Goal: Complete application form

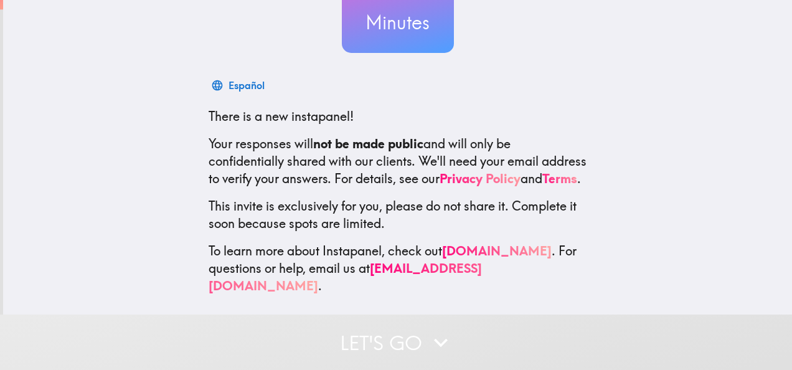
scroll to position [148, 0]
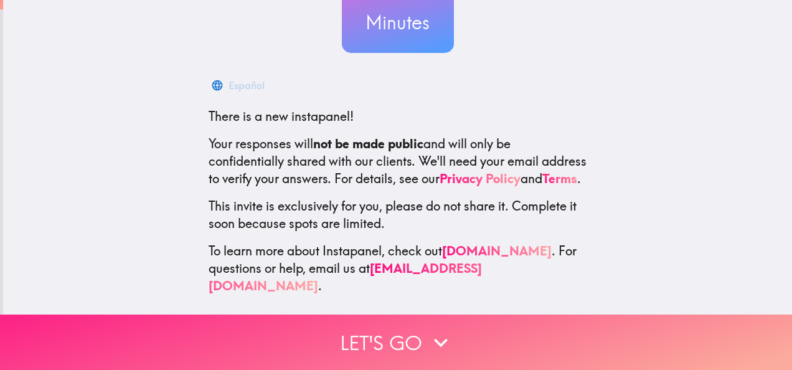
click at [417, 327] on button "Let's go" at bounding box center [396, 341] width 792 height 55
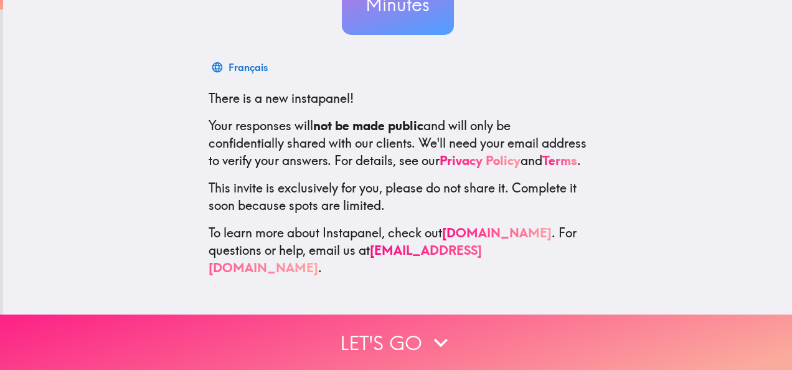
scroll to position [0, 0]
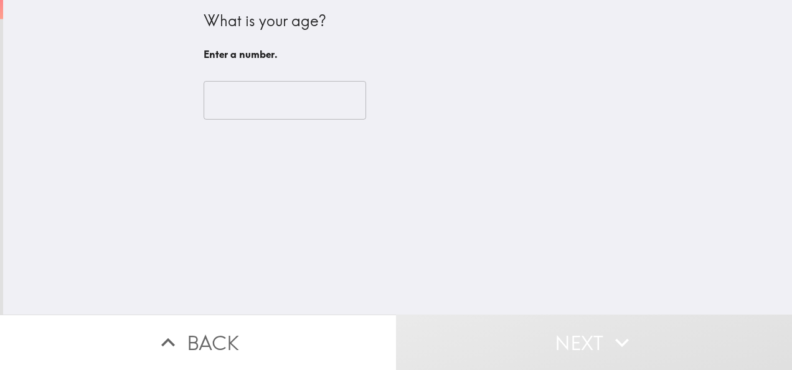
click at [270, 110] on input "number" at bounding box center [285, 100] width 163 height 39
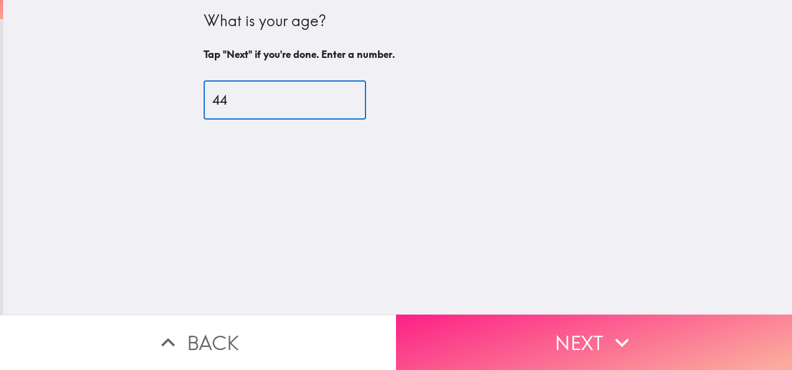
type input "44"
click at [481, 324] on button "Next" at bounding box center [594, 341] width 396 height 55
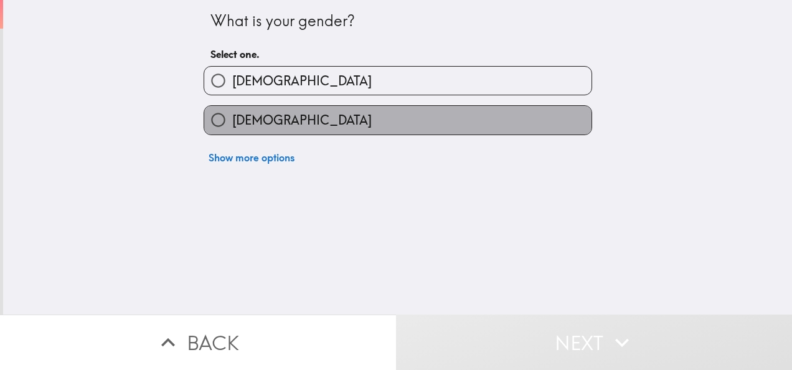
click at [293, 128] on label "[DEMOGRAPHIC_DATA]" at bounding box center [397, 120] width 387 height 28
click at [232, 128] on input "[DEMOGRAPHIC_DATA]" at bounding box center [218, 120] width 28 height 28
radio input "true"
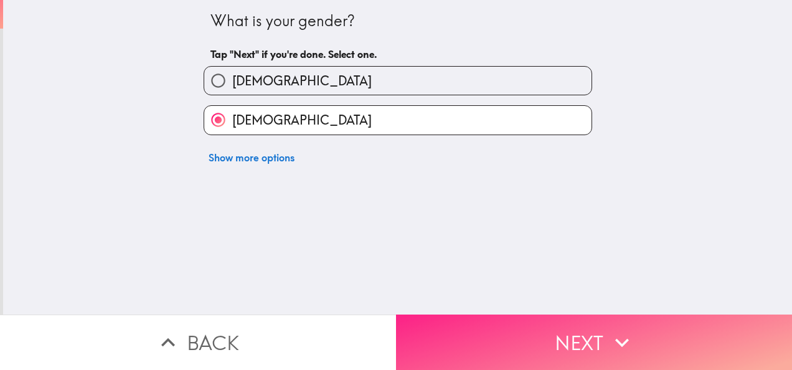
click at [468, 319] on button "Next" at bounding box center [594, 341] width 396 height 55
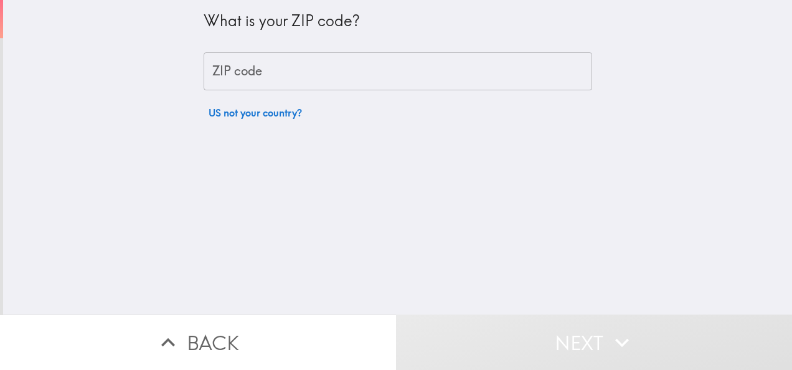
click at [409, 65] on input "ZIP code" at bounding box center [398, 71] width 389 height 39
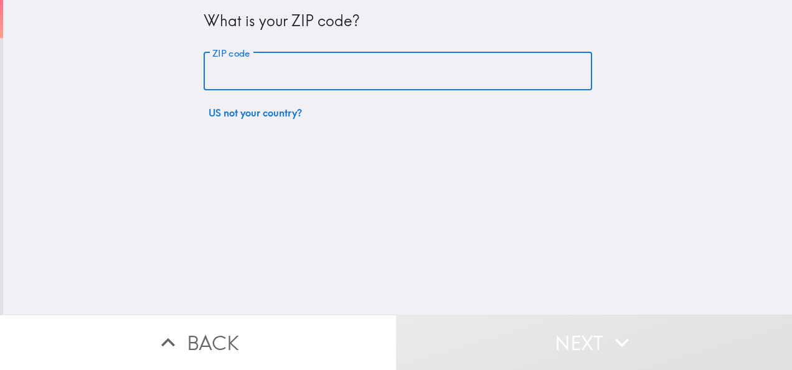
type input "56364"
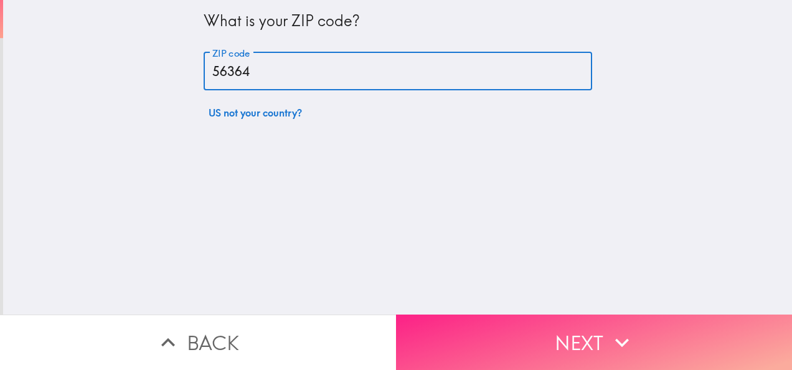
click at [520, 341] on button "Next" at bounding box center [594, 341] width 396 height 55
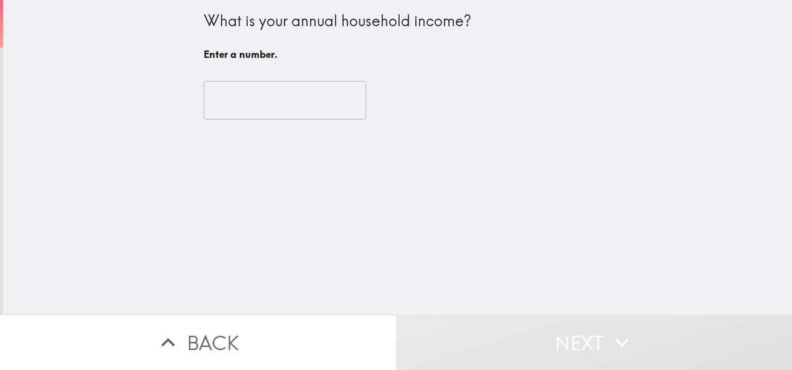
click at [302, 93] on input "number" at bounding box center [285, 100] width 163 height 39
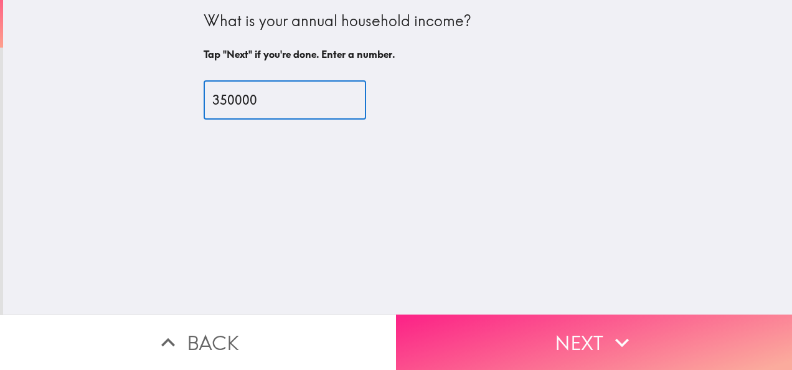
type input "350000"
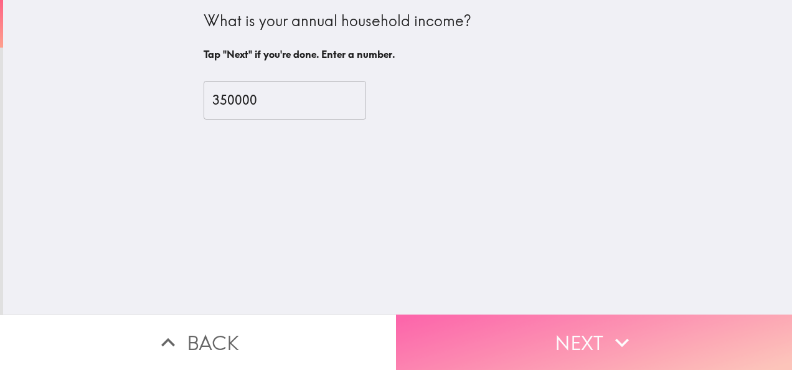
click at [481, 346] on button "Next" at bounding box center [594, 341] width 396 height 55
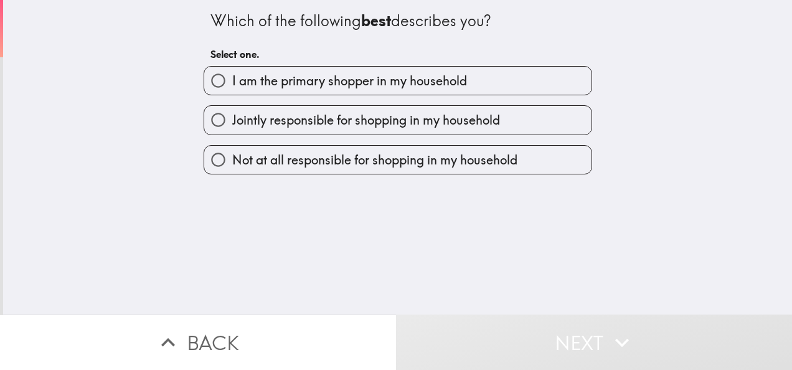
click at [344, 81] on span "I am the primary shopper in my household" at bounding box center [349, 80] width 235 height 17
click at [232, 81] on input "I am the primary shopper in my household" at bounding box center [218, 81] width 28 height 28
radio input "true"
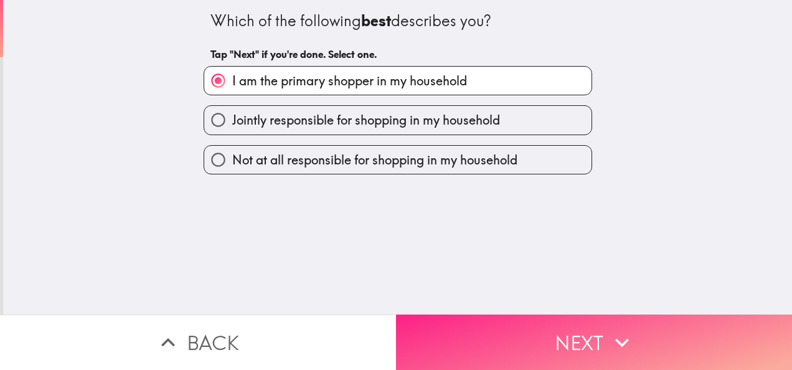
click at [512, 342] on button "Next" at bounding box center [594, 341] width 396 height 55
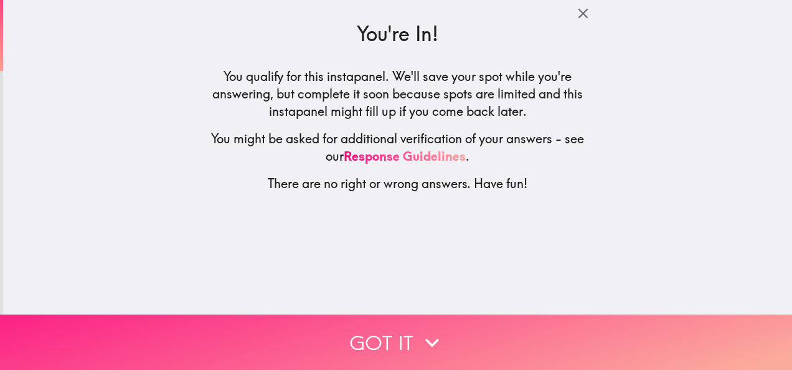
click at [442, 329] on button "Got it" at bounding box center [396, 341] width 792 height 55
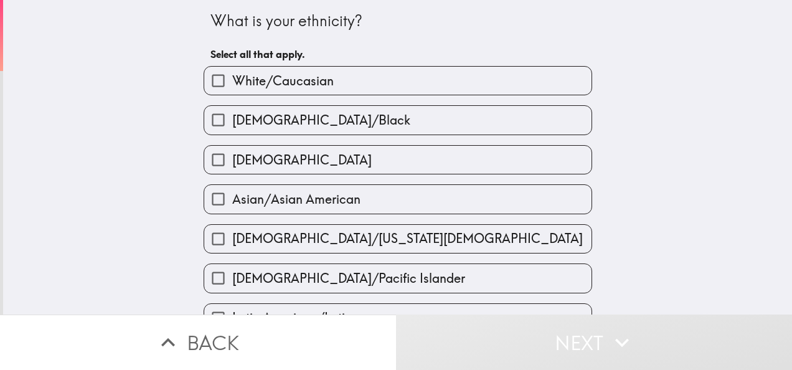
click at [329, 81] on label "White/Caucasian" at bounding box center [397, 81] width 387 height 28
click at [232, 81] on input "White/Caucasian" at bounding box center [218, 81] width 28 height 28
checkbox input "true"
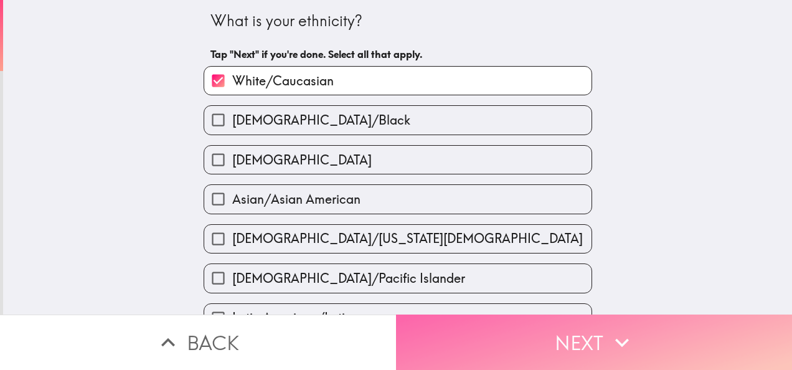
click at [477, 332] on button "Next" at bounding box center [594, 341] width 396 height 55
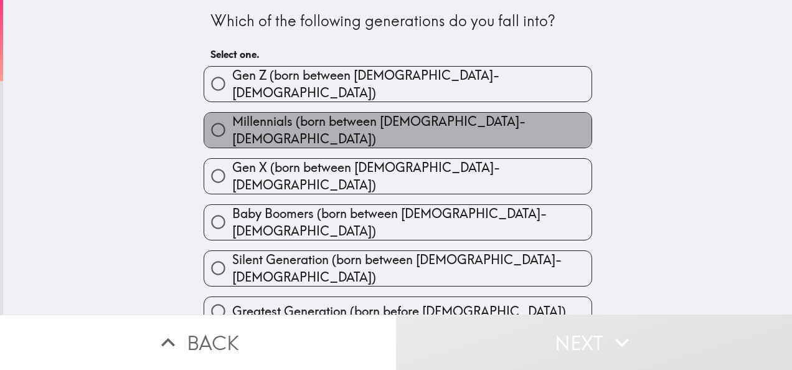
click at [416, 126] on span "Millennials (born between [DEMOGRAPHIC_DATA]-[DEMOGRAPHIC_DATA])" at bounding box center [411, 130] width 359 height 35
click at [232, 126] on input "Millennials (born between [DEMOGRAPHIC_DATA]-[DEMOGRAPHIC_DATA])" at bounding box center [218, 130] width 28 height 28
radio input "true"
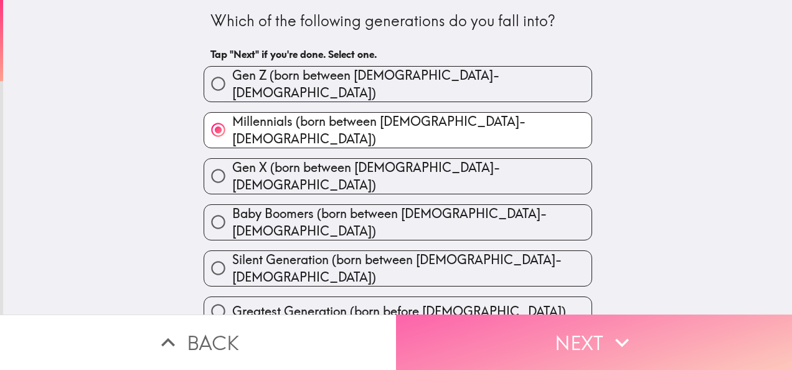
click at [494, 336] on button "Next" at bounding box center [594, 341] width 396 height 55
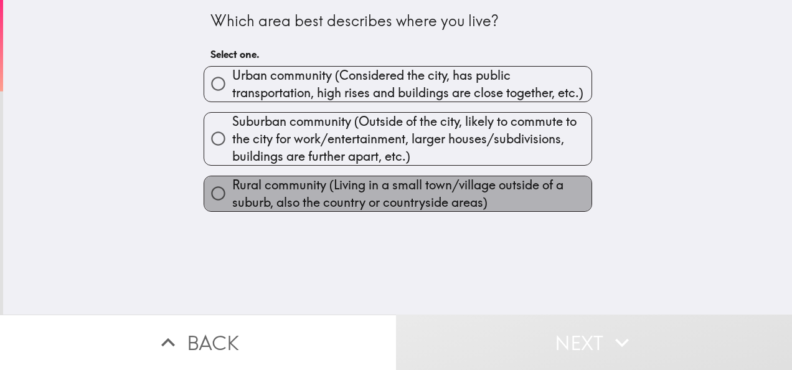
click at [446, 208] on span "Rural community (Living in a small town/village outside of a suburb, also the c…" at bounding box center [411, 193] width 359 height 35
click at [232, 207] on input "Rural community (Living in a small town/village outside of a suburb, also the c…" at bounding box center [218, 193] width 28 height 28
radio input "true"
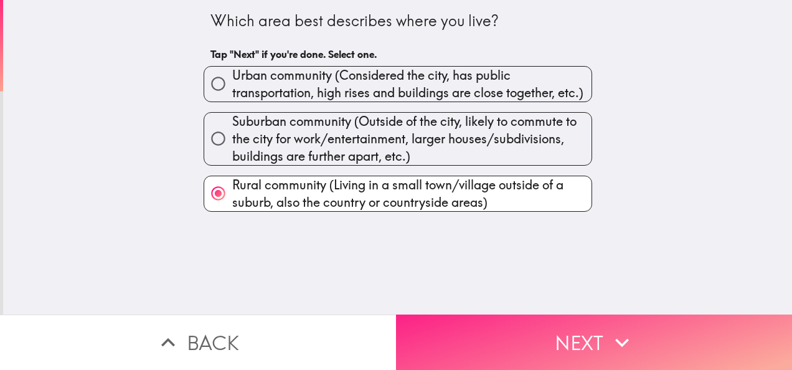
click at [489, 326] on button "Next" at bounding box center [594, 341] width 396 height 55
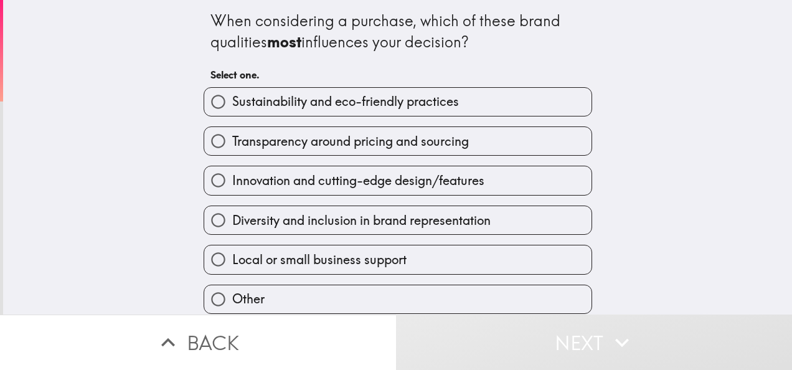
click at [415, 186] on span "Innovation and cutting-edge design/features" at bounding box center [358, 180] width 252 height 17
click at [232, 186] on input "Innovation and cutting-edge design/features" at bounding box center [218, 180] width 28 height 28
radio input "true"
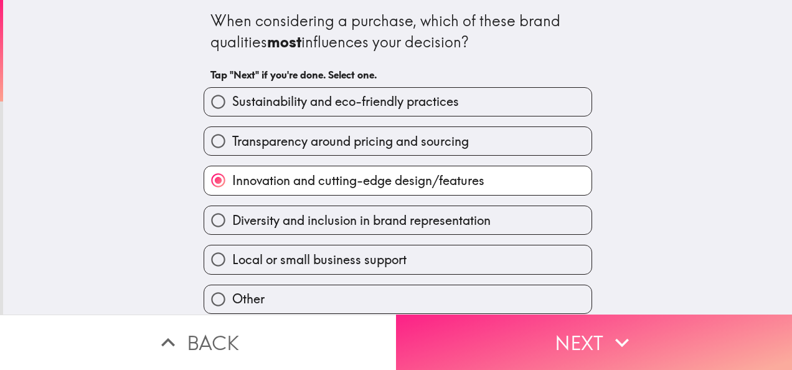
click at [505, 346] on button "Next" at bounding box center [594, 341] width 396 height 55
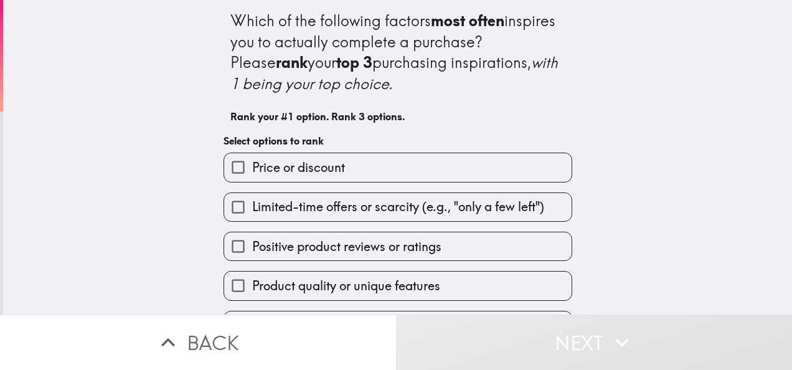
click at [357, 176] on label "Price or discount" at bounding box center [398, 167] width 348 height 28
click at [252, 176] on input "Price or discount" at bounding box center [238, 167] width 28 height 28
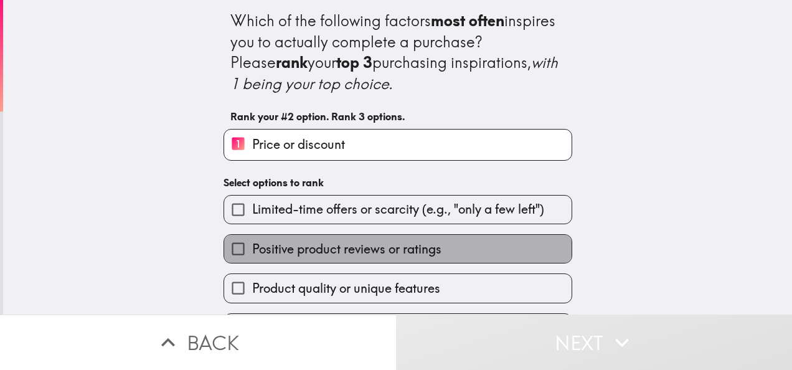
click at [386, 258] on span "Positive product reviews or ratings" at bounding box center [346, 248] width 189 height 17
click at [252, 258] on input "Positive product reviews or ratings" at bounding box center [238, 249] width 28 height 28
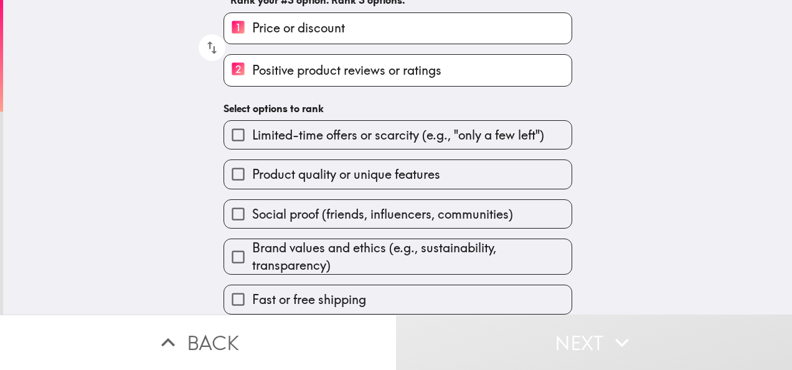
scroll to position [128, 0]
click at [373, 298] on label "Fast or free shipping" at bounding box center [398, 299] width 348 height 28
click at [252, 298] on input "Fast or free shipping" at bounding box center [238, 299] width 28 height 28
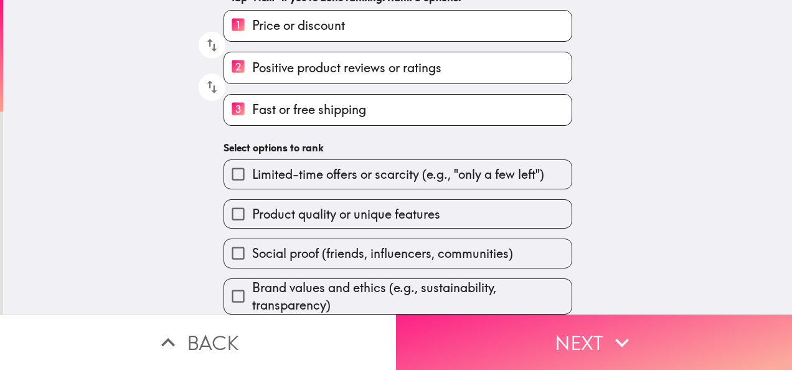
click at [458, 326] on button "Next" at bounding box center [594, 341] width 396 height 55
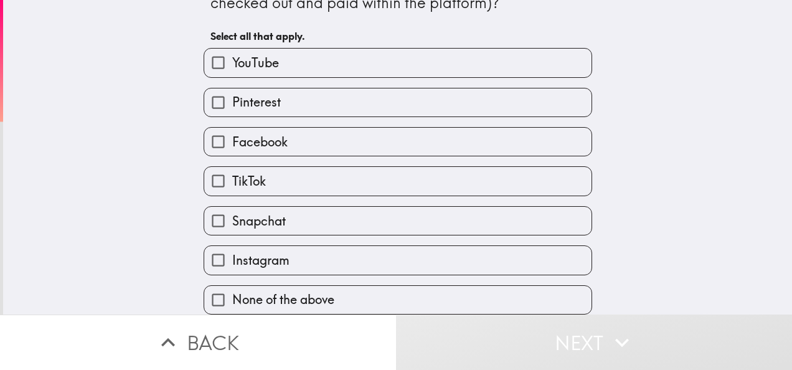
scroll to position [72, 0]
click at [345, 288] on label "None of the above" at bounding box center [397, 300] width 387 height 28
click at [232, 288] on input "None of the above" at bounding box center [218, 300] width 28 height 28
checkbox input "true"
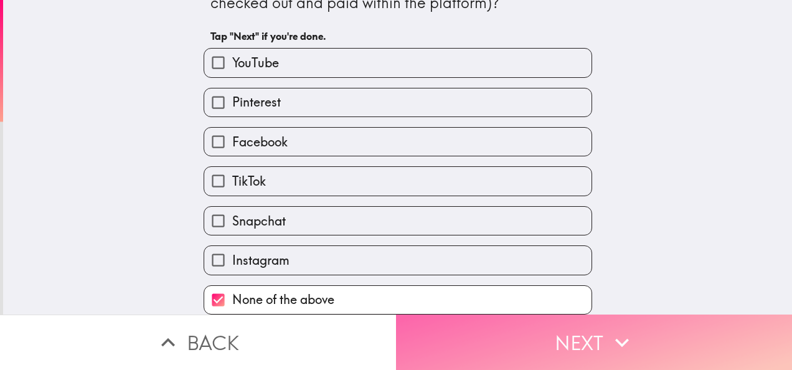
click at [502, 335] on button "Next" at bounding box center [594, 341] width 396 height 55
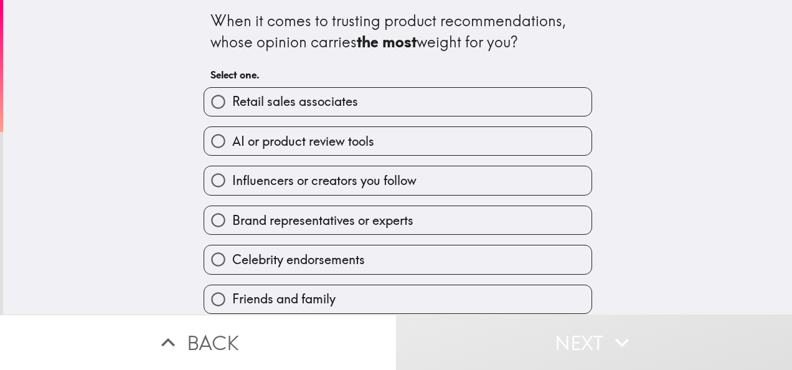
scroll to position [11, 0]
click at [418, 286] on label "Friends and family" at bounding box center [397, 299] width 387 height 28
click at [232, 286] on input "Friends and family" at bounding box center [218, 299] width 28 height 28
radio input "true"
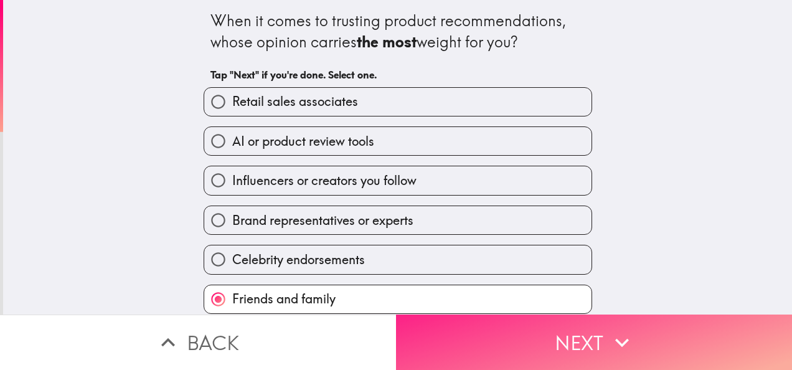
click at [514, 348] on button "Next" at bounding box center [594, 341] width 396 height 55
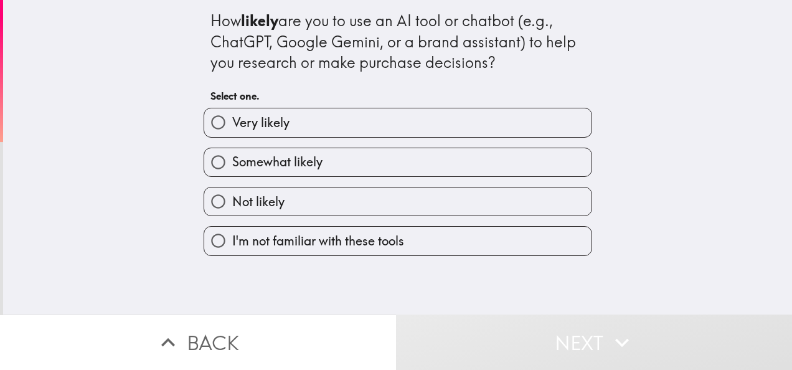
click at [384, 164] on label "Somewhat likely" at bounding box center [397, 162] width 387 height 28
click at [232, 164] on input "Somewhat likely" at bounding box center [218, 162] width 28 height 28
radio input "true"
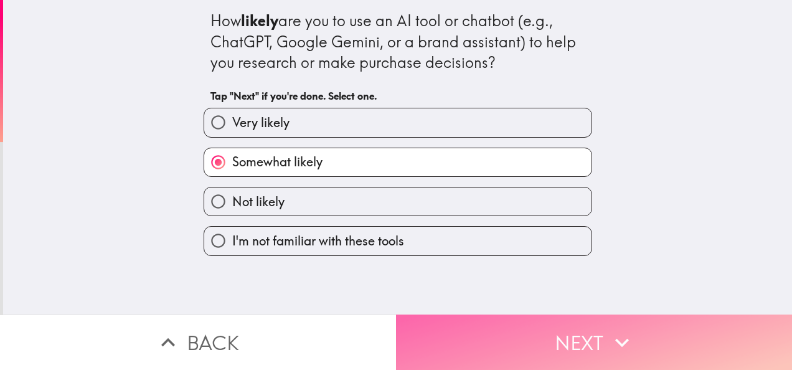
click at [479, 337] on button "Next" at bounding box center [594, 341] width 396 height 55
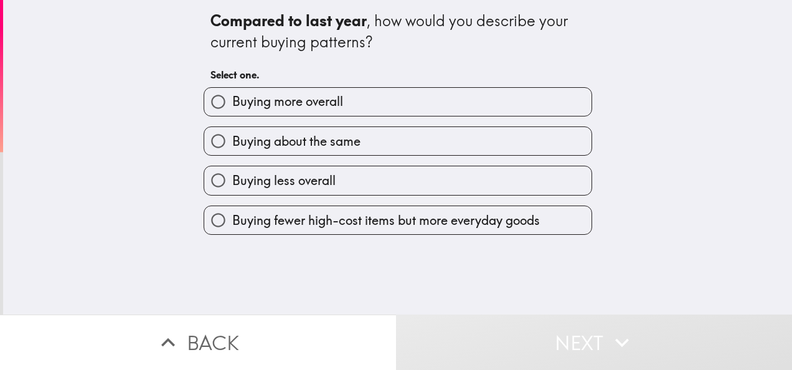
click at [401, 151] on label "Buying about the same" at bounding box center [397, 141] width 387 height 28
click at [232, 151] on input "Buying about the same" at bounding box center [218, 141] width 28 height 28
radio input "true"
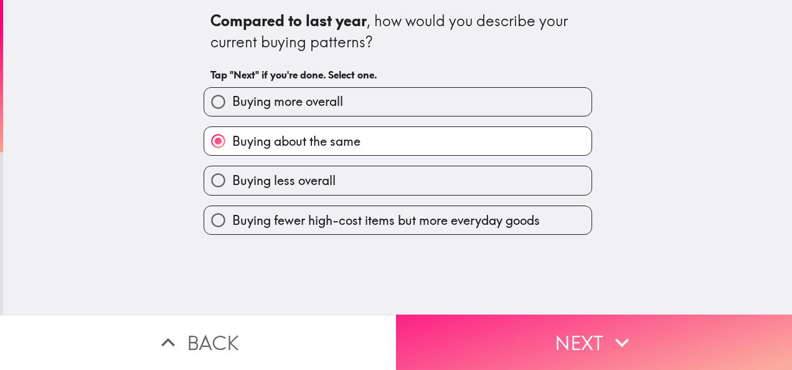
click at [488, 333] on button "Next" at bounding box center [594, 341] width 396 height 55
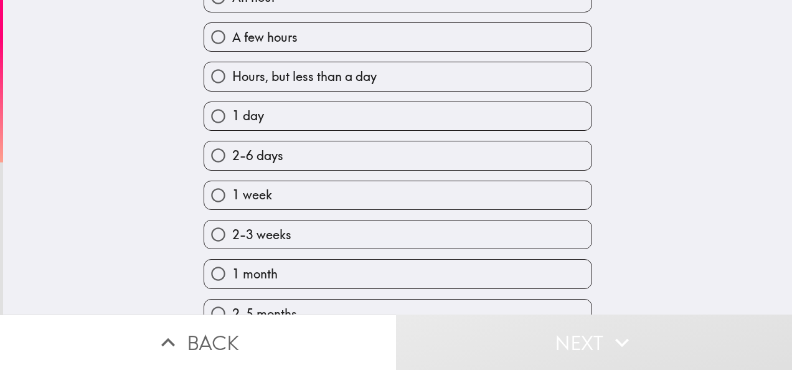
scroll to position [121, 0]
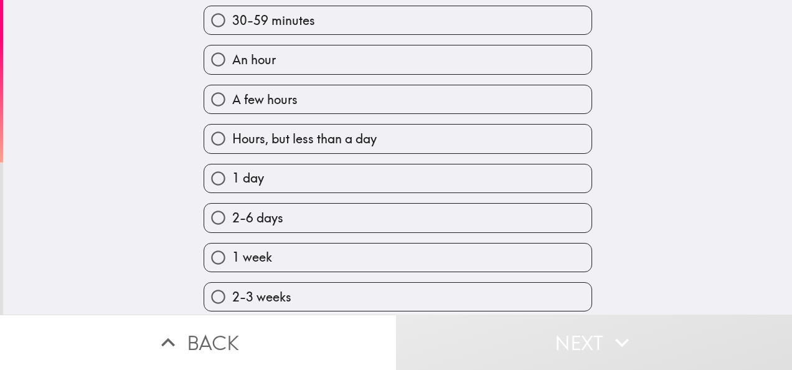
click at [419, 176] on label "1 day" at bounding box center [397, 178] width 387 height 28
click at [232, 176] on input "1 day" at bounding box center [218, 178] width 28 height 28
radio input "true"
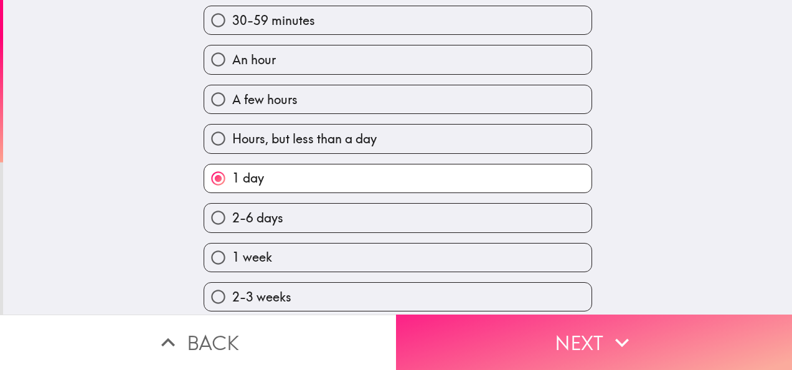
click at [518, 349] on button "Next" at bounding box center [594, 341] width 396 height 55
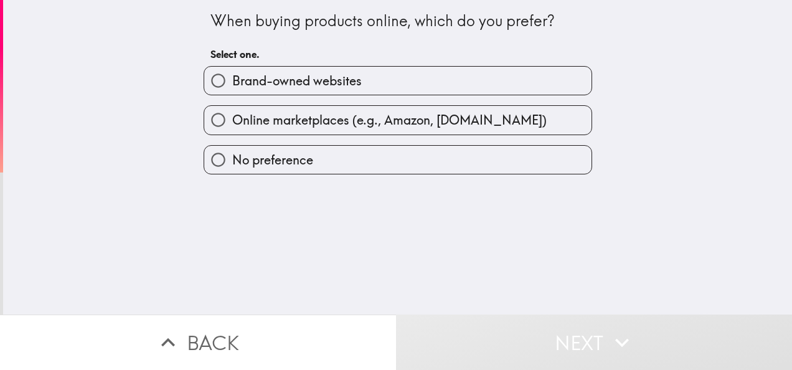
click at [414, 128] on span "Online marketplaces (e.g., Amazon, [DOMAIN_NAME])" at bounding box center [389, 119] width 314 height 17
click at [232, 128] on input "Online marketplaces (e.g., Amazon, [DOMAIN_NAME])" at bounding box center [218, 120] width 28 height 28
radio input "true"
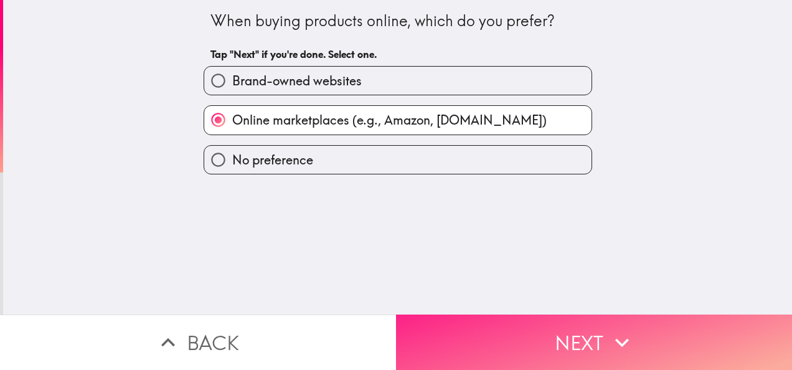
click at [535, 349] on button "Next" at bounding box center [594, 341] width 396 height 55
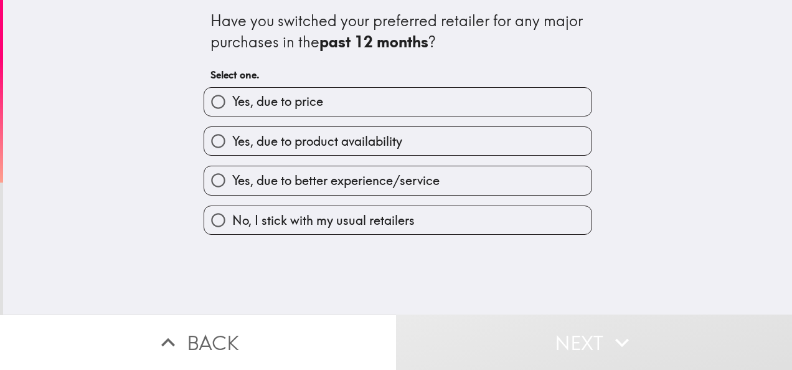
click at [420, 110] on label "Yes, due to price" at bounding box center [397, 102] width 387 height 28
click at [232, 110] on input "Yes, due to price" at bounding box center [218, 102] width 28 height 28
radio input "true"
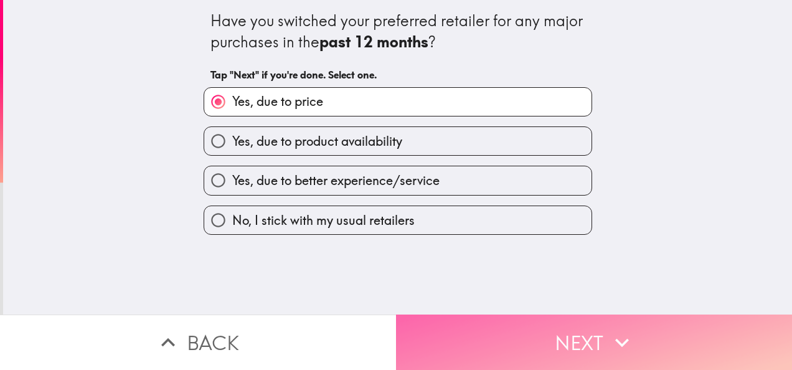
click at [527, 344] on button "Next" at bounding box center [594, 341] width 396 height 55
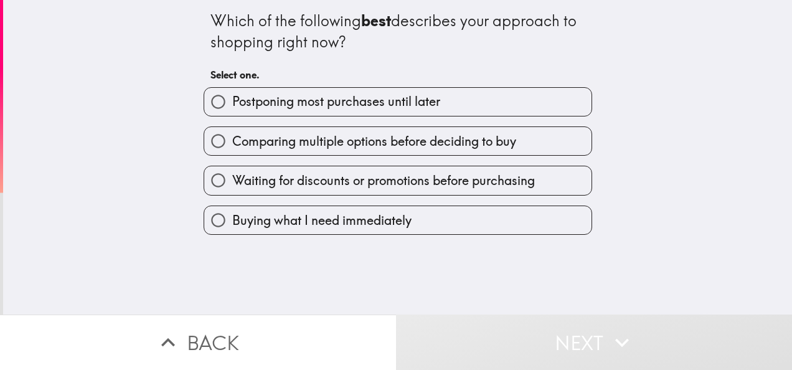
click at [468, 148] on span "Comparing multiple options before deciding to buy" at bounding box center [374, 141] width 284 height 17
click at [232, 148] on input "Comparing multiple options before deciding to buy" at bounding box center [218, 141] width 28 height 28
radio input "true"
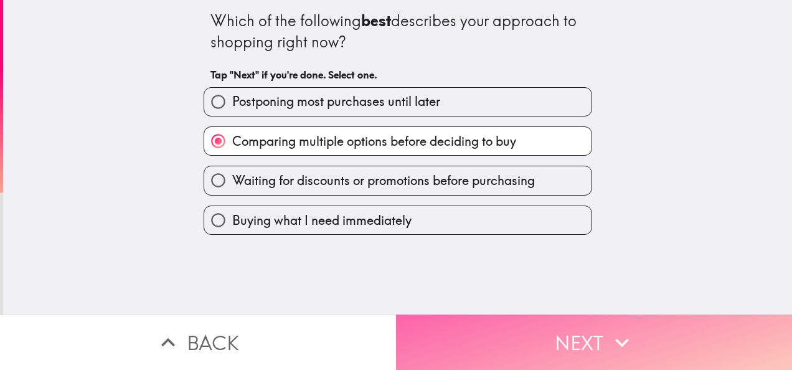
click at [518, 335] on button "Next" at bounding box center [594, 341] width 396 height 55
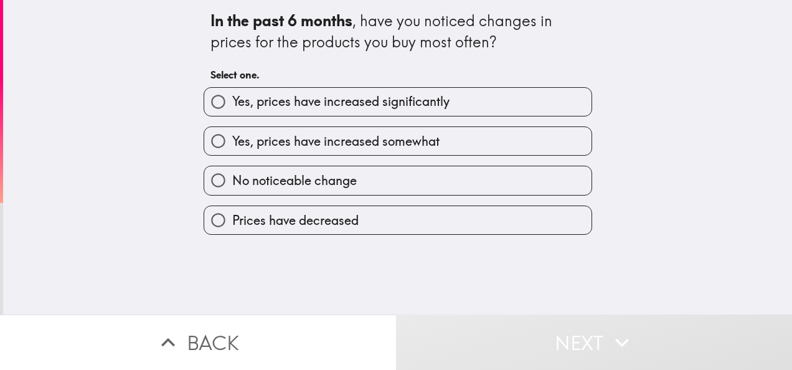
click at [466, 147] on label "Yes, prices have increased somewhat" at bounding box center [397, 141] width 387 height 28
click at [232, 147] on input "Yes, prices have increased somewhat" at bounding box center [218, 141] width 28 height 28
radio input "true"
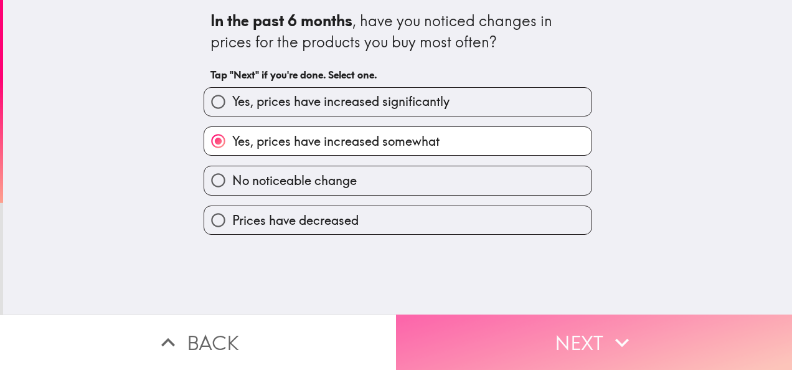
click at [549, 323] on button "Next" at bounding box center [594, 341] width 396 height 55
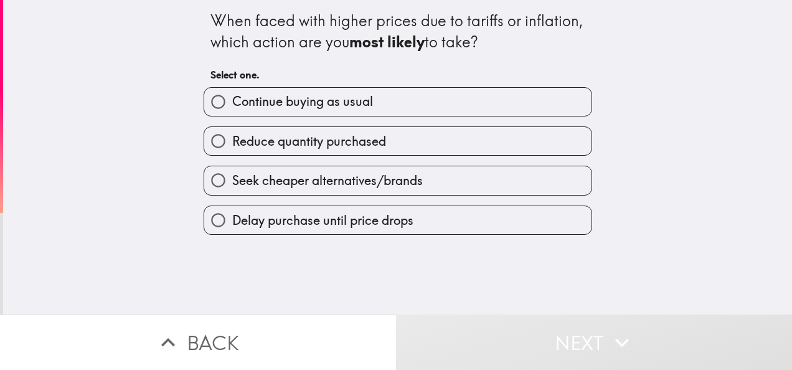
click at [438, 141] on label "Reduce quantity purchased" at bounding box center [397, 141] width 387 height 28
click at [232, 141] on input "Reduce quantity purchased" at bounding box center [218, 141] width 28 height 28
radio input "true"
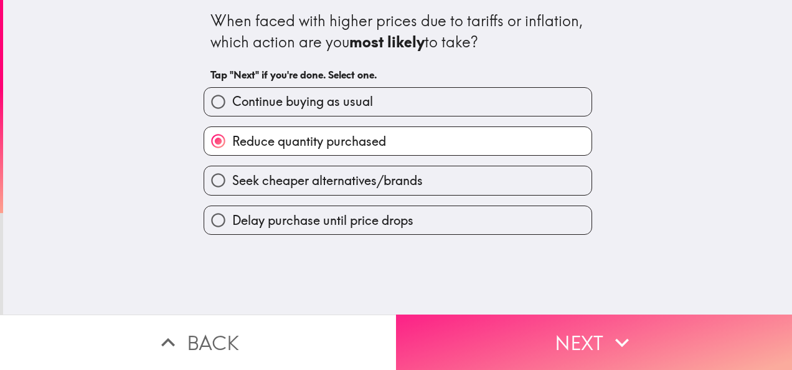
click at [549, 321] on button "Next" at bounding box center [594, 341] width 396 height 55
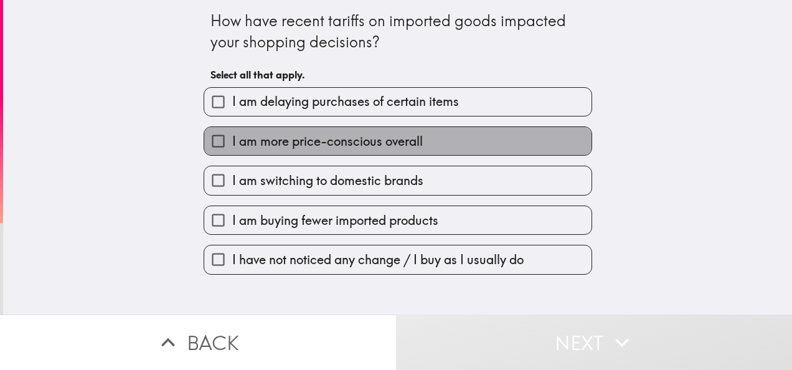
click at [438, 143] on label "I am more price-conscious overall" at bounding box center [397, 141] width 387 height 28
click at [232, 143] on input "I am more price-conscious overall" at bounding box center [218, 141] width 28 height 28
checkbox input "true"
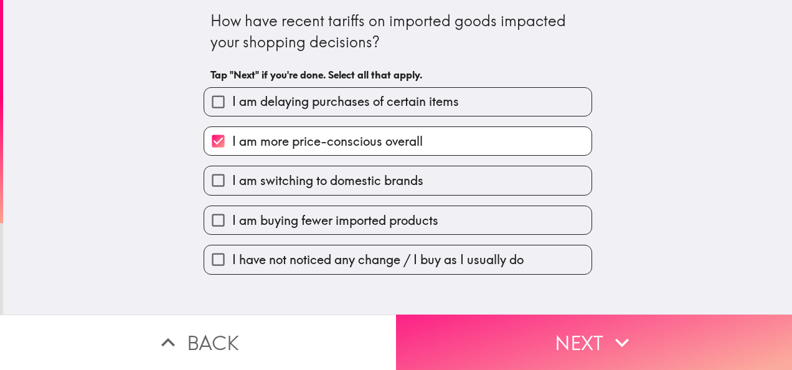
click at [516, 324] on button "Next" at bounding box center [594, 341] width 396 height 55
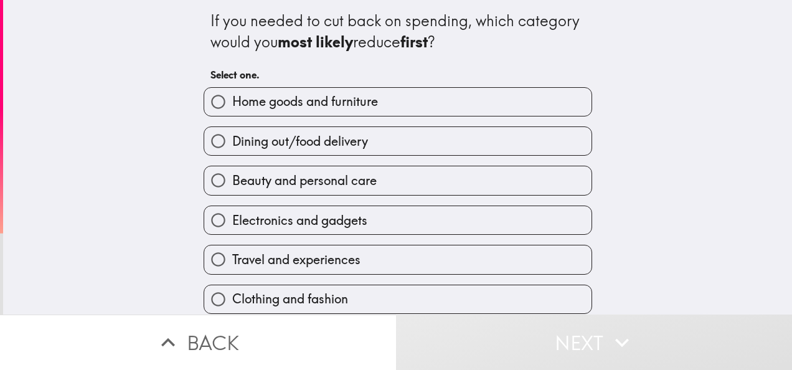
click at [396, 148] on label "Dining out/food delivery" at bounding box center [397, 141] width 387 height 28
click at [232, 148] on input "Dining out/food delivery" at bounding box center [218, 141] width 28 height 28
radio input "true"
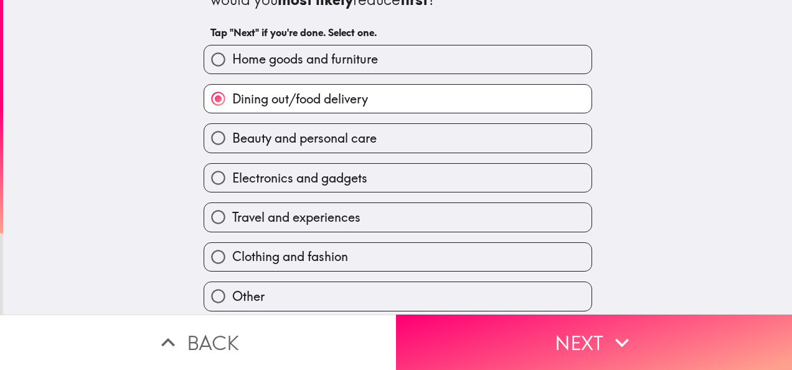
scroll to position [62, 0]
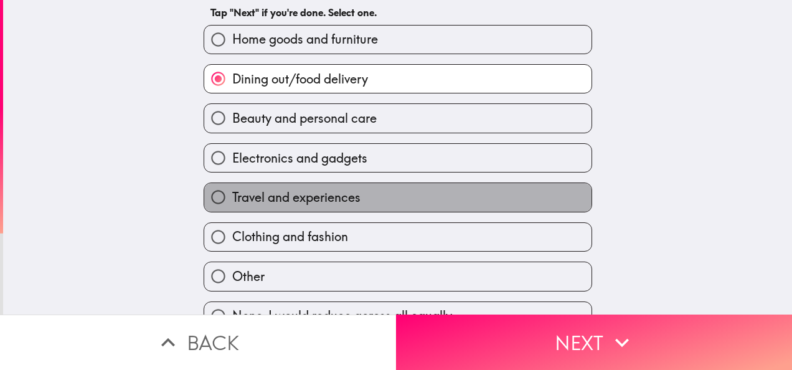
click at [422, 206] on label "Travel and experiences" at bounding box center [397, 197] width 387 height 28
click at [232, 206] on input "Travel and experiences" at bounding box center [218, 197] width 28 height 28
radio input "true"
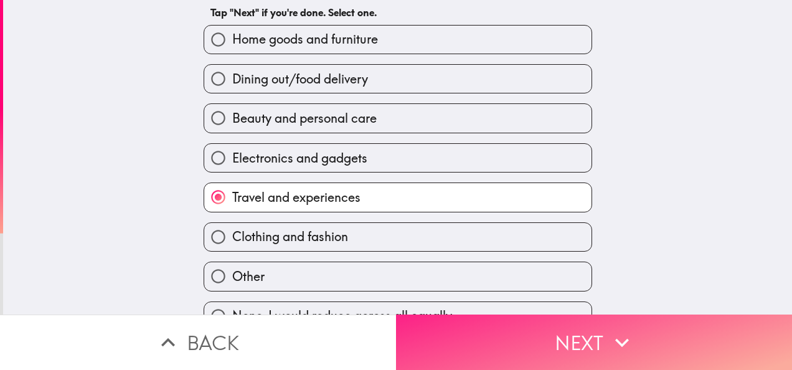
click at [501, 335] on button "Next" at bounding box center [594, 341] width 396 height 55
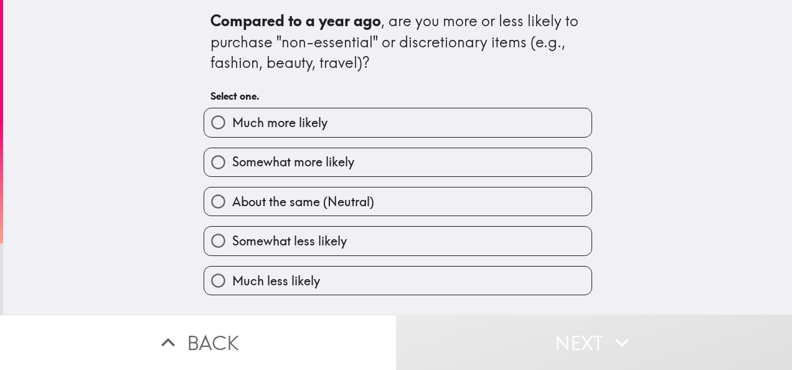
click at [404, 199] on label "About the same (Neutral)" at bounding box center [397, 201] width 387 height 28
click at [232, 199] on input "About the same (Neutral)" at bounding box center [218, 201] width 28 height 28
radio input "true"
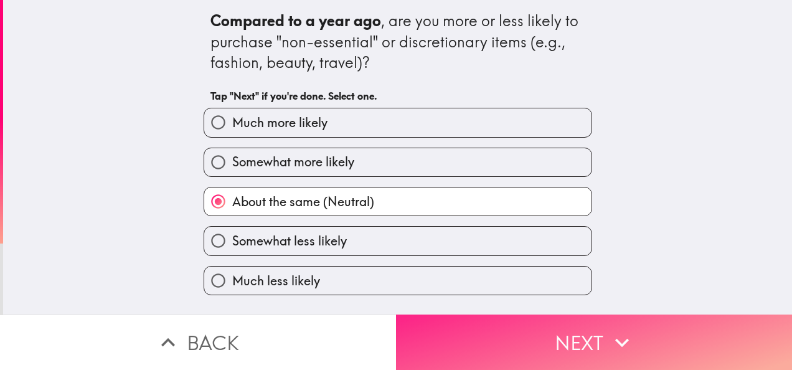
click at [489, 339] on button "Next" at bounding box center [594, 341] width 396 height 55
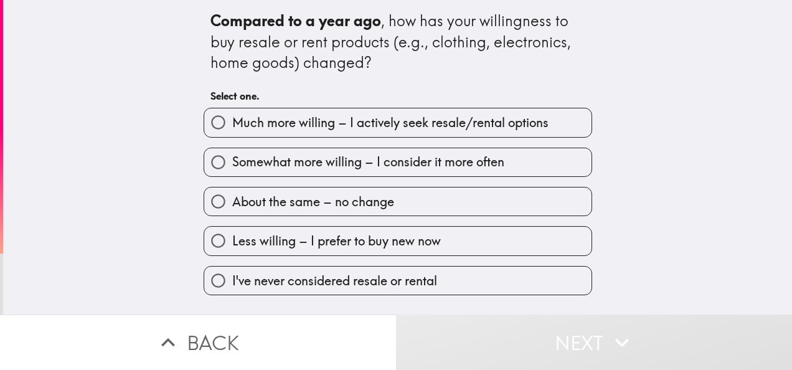
click at [444, 202] on label "About the same – no change" at bounding box center [397, 201] width 387 height 28
click at [232, 202] on input "About the same – no change" at bounding box center [218, 201] width 28 height 28
radio input "true"
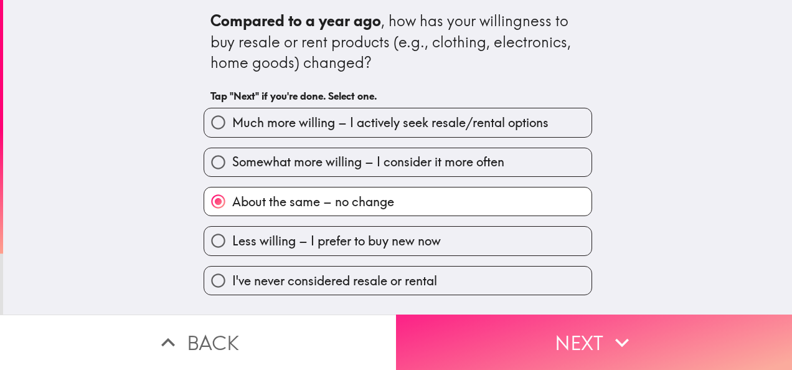
click at [476, 322] on button "Next" at bounding box center [594, 341] width 396 height 55
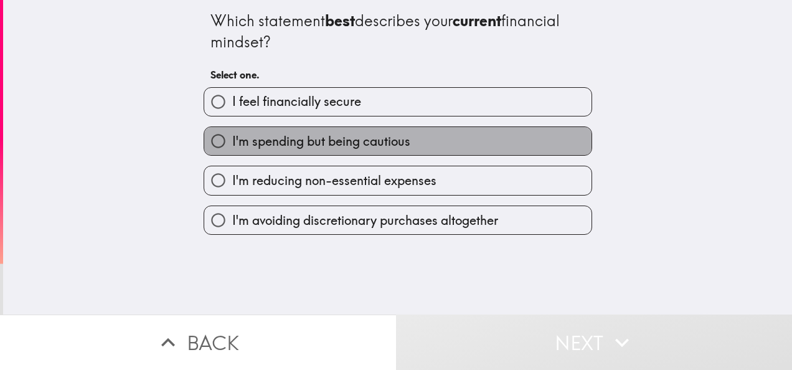
click at [428, 144] on label "I'm spending but being cautious" at bounding box center [397, 141] width 387 height 28
click at [232, 144] on input "I'm spending but being cautious" at bounding box center [218, 141] width 28 height 28
radio input "true"
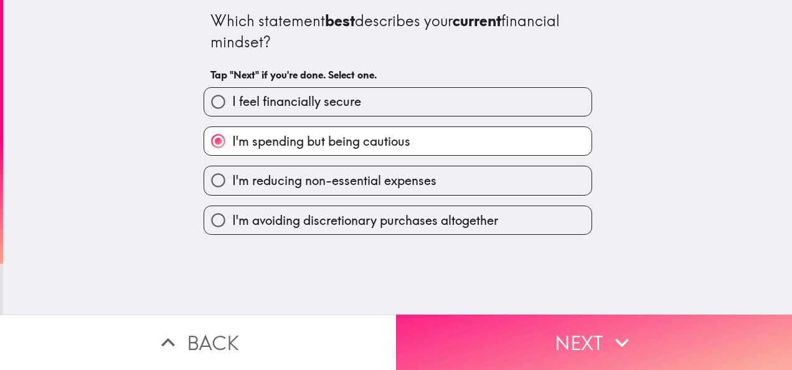
click at [463, 327] on button "Next" at bounding box center [594, 341] width 396 height 55
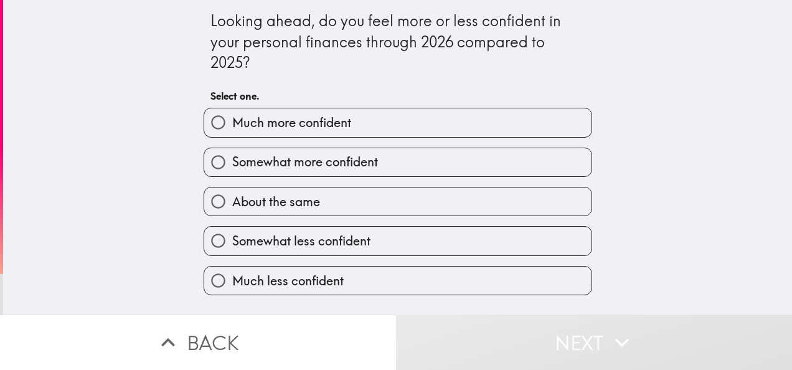
click at [381, 210] on label "About the same" at bounding box center [397, 201] width 387 height 28
click at [232, 210] on input "About the same" at bounding box center [218, 201] width 28 height 28
radio input "true"
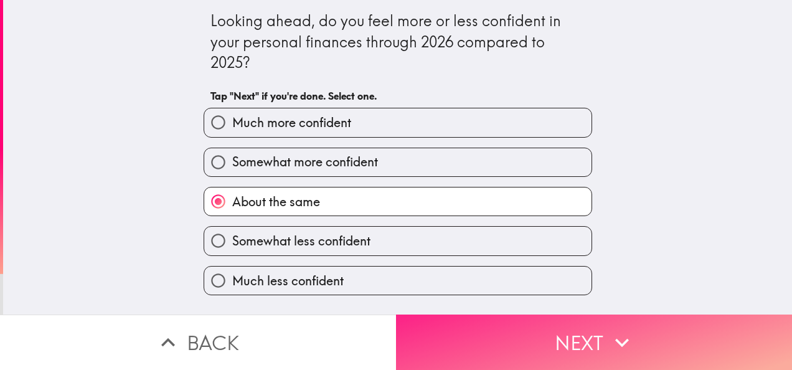
click at [444, 318] on button "Next" at bounding box center [594, 341] width 396 height 55
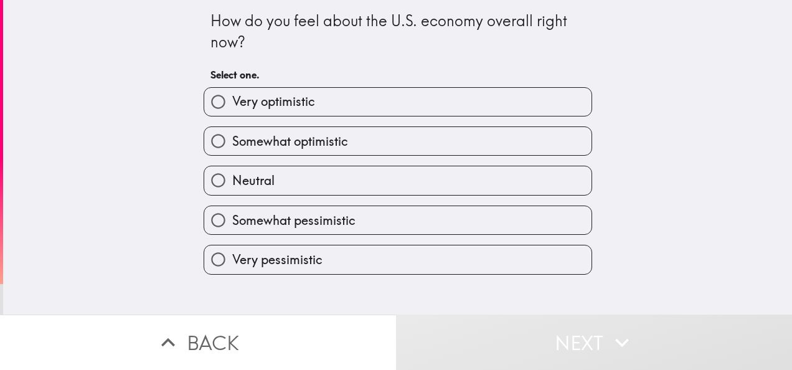
click at [392, 147] on label "Somewhat optimistic" at bounding box center [397, 141] width 387 height 28
click at [232, 147] on input "Somewhat optimistic" at bounding box center [218, 141] width 28 height 28
radio input "true"
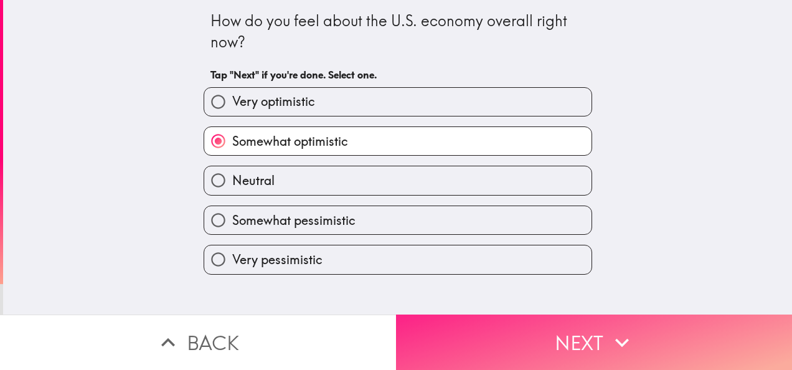
click at [466, 318] on button "Next" at bounding box center [594, 341] width 396 height 55
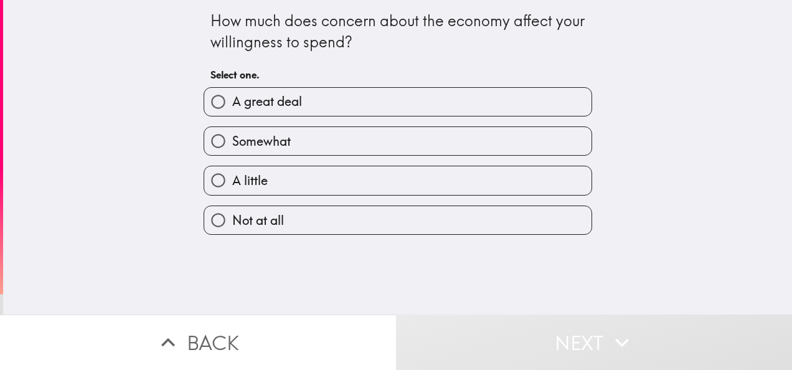
click at [384, 148] on label "Somewhat" at bounding box center [397, 141] width 387 height 28
click at [232, 148] on input "Somewhat" at bounding box center [218, 141] width 28 height 28
radio input "true"
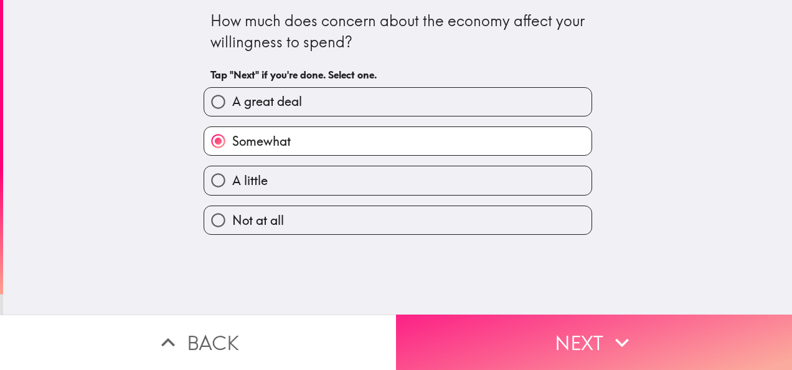
click at [453, 318] on button "Next" at bounding box center [594, 341] width 396 height 55
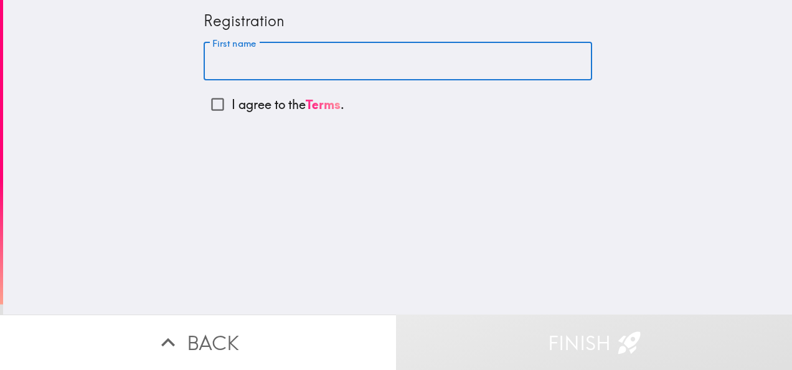
click at [335, 55] on input "First name" at bounding box center [398, 61] width 389 height 39
type input "[PERSON_NAME]"
click at [214, 103] on input "I agree to the Terms ." at bounding box center [218, 104] width 28 height 28
checkbox input "true"
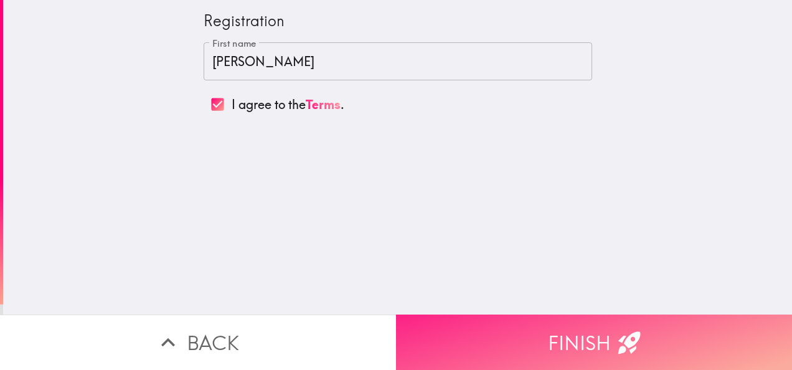
click at [516, 326] on button "Finish" at bounding box center [594, 341] width 396 height 55
